Goal: Check status: Check status

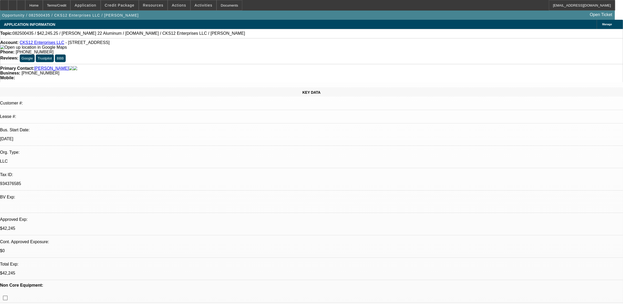
select select "0"
select select "2"
select select "0.1"
select select "0"
select select "2"
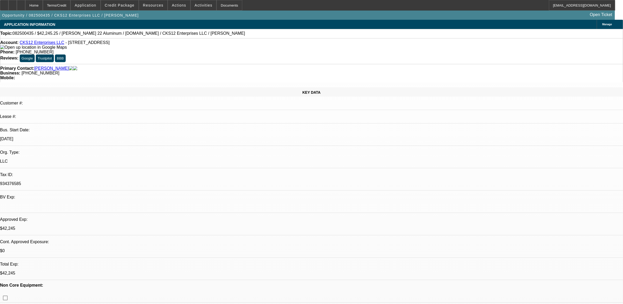
select select "0.1"
select select "0"
select select "2"
select select "0.1"
select select "0"
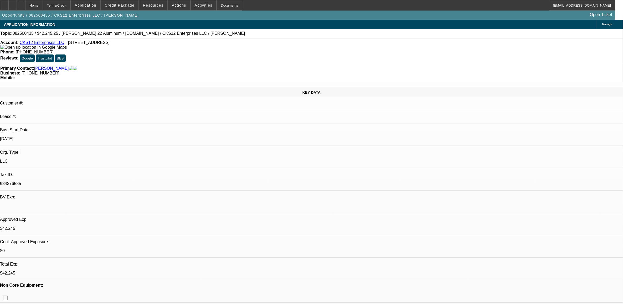
select select "0"
select select "0.1"
select select "1"
select select "2"
select select "4"
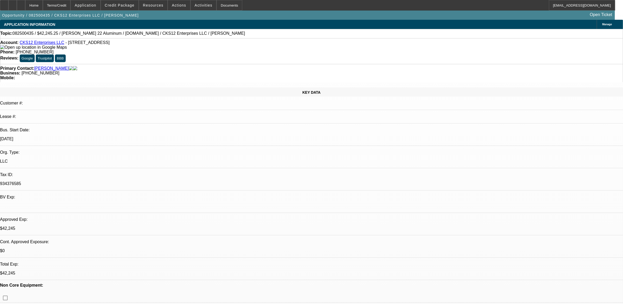
select select "1"
select select "2"
select select "4"
select select "1"
select select "2"
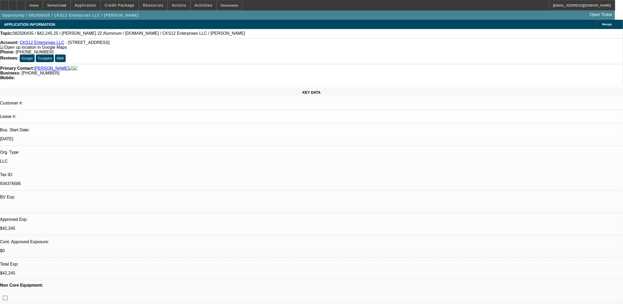
select select "4"
select select "1"
select select "3"
select select "4"
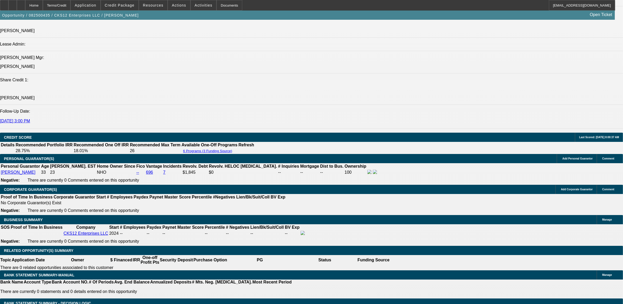
scroll to position [723, 0]
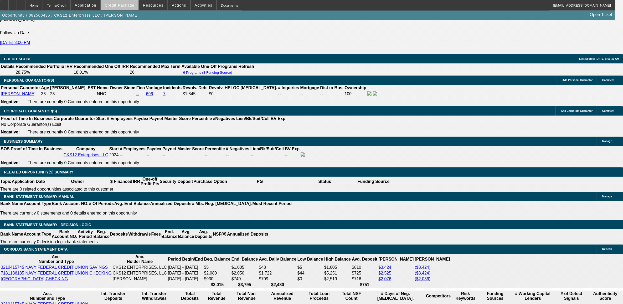
click at [134, 8] on span at bounding box center [120, 5] width 38 height 13
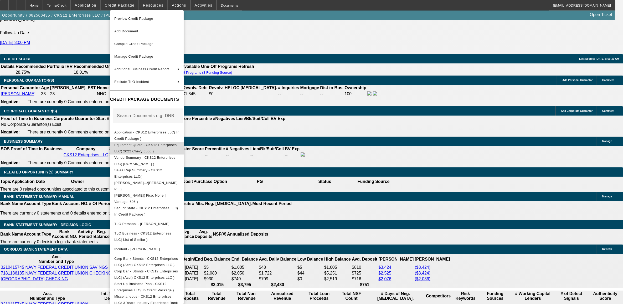
click at [162, 148] on span "Equipment Quote - CKS12 Enterprises LLC( 2022 Chevy 6500 )" at bounding box center [145, 148] width 63 height 10
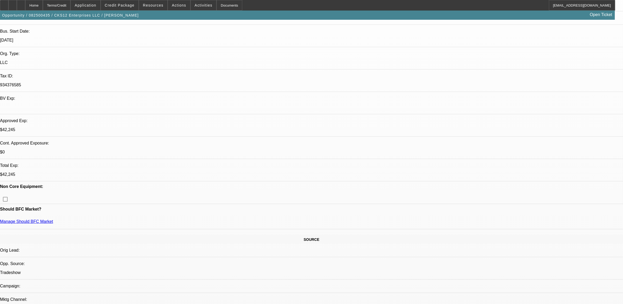
scroll to position [0, 0]
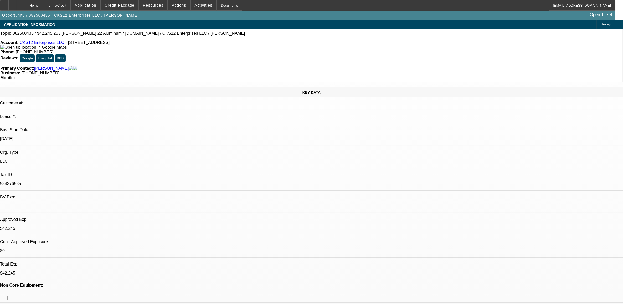
drag, startPoint x: 128, startPoint y: 43, endPoint x: 118, endPoint y: 45, distance: 10.2
click at [118, 45] on div "Account: CKS12 Enterprises LLC - [STREET_ADDRESS]" at bounding box center [311, 44] width 623 height 9
copy span "30315"
